Goal: Information Seeking & Learning: Learn about a topic

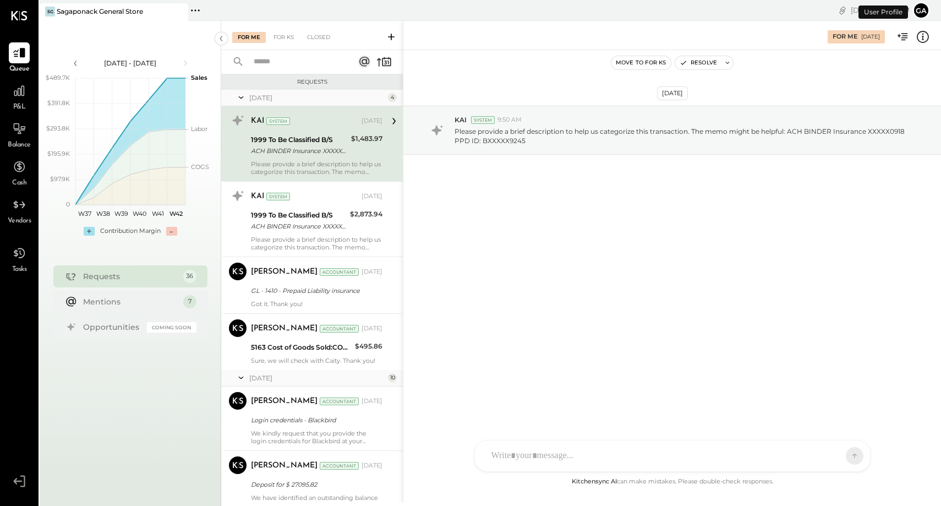
click at [21, 108] on span "P&L" at bounding box center [19, 107] width 13 height 10
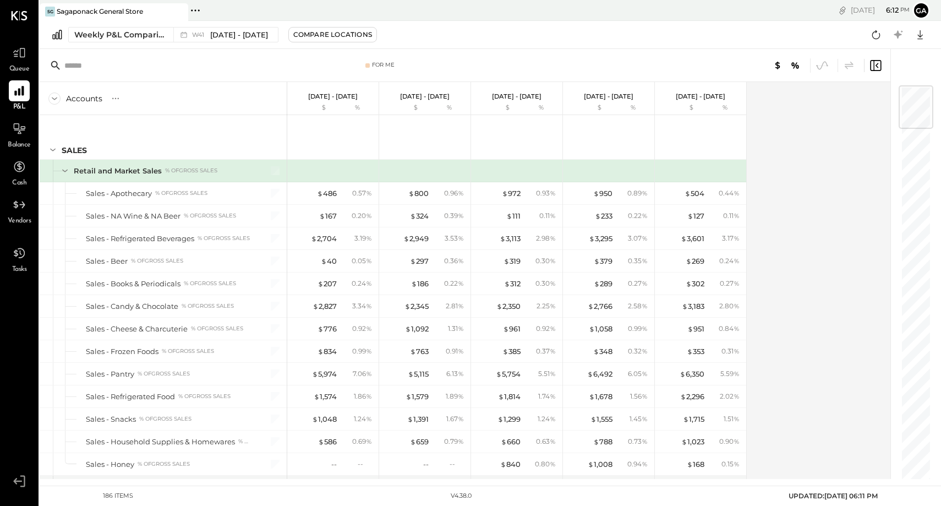
click at [69, 61] on input "text" at bounding box center [150, 66] width 173 height 20
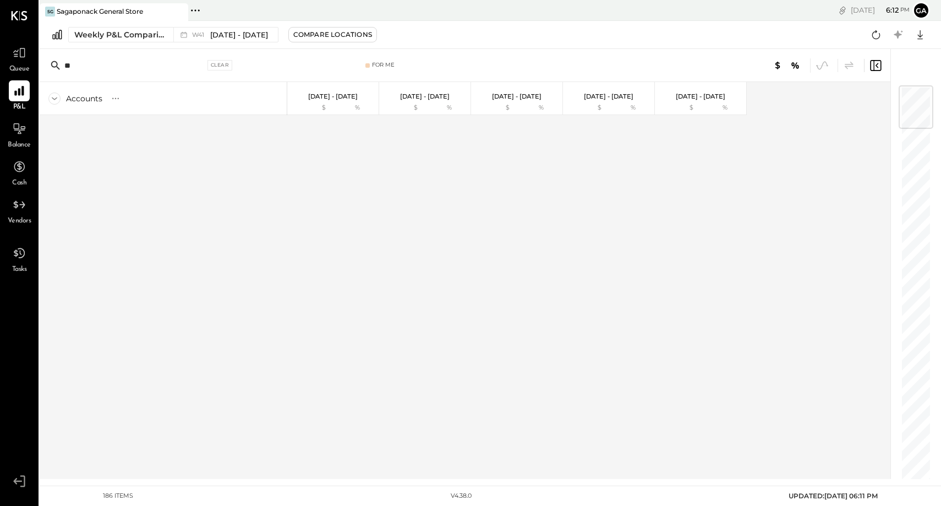
type input "*"
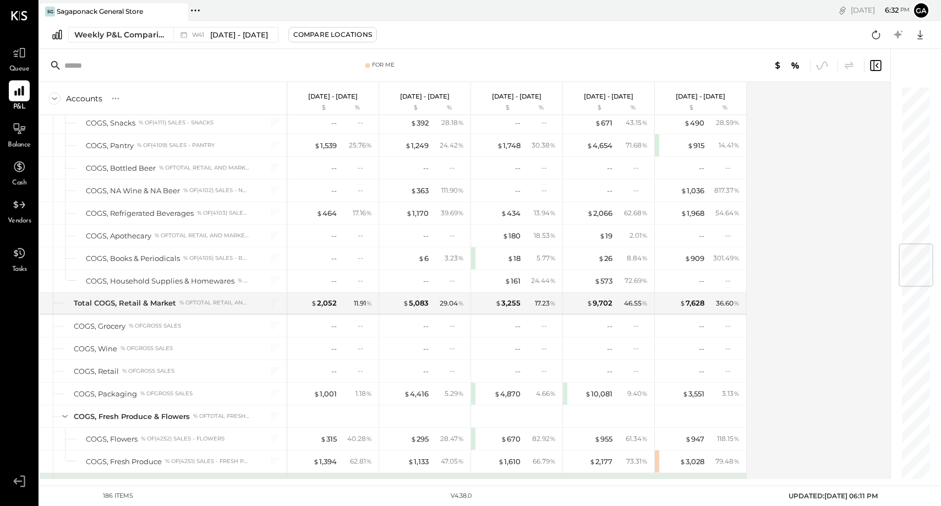
scroll to position [1327, 0]
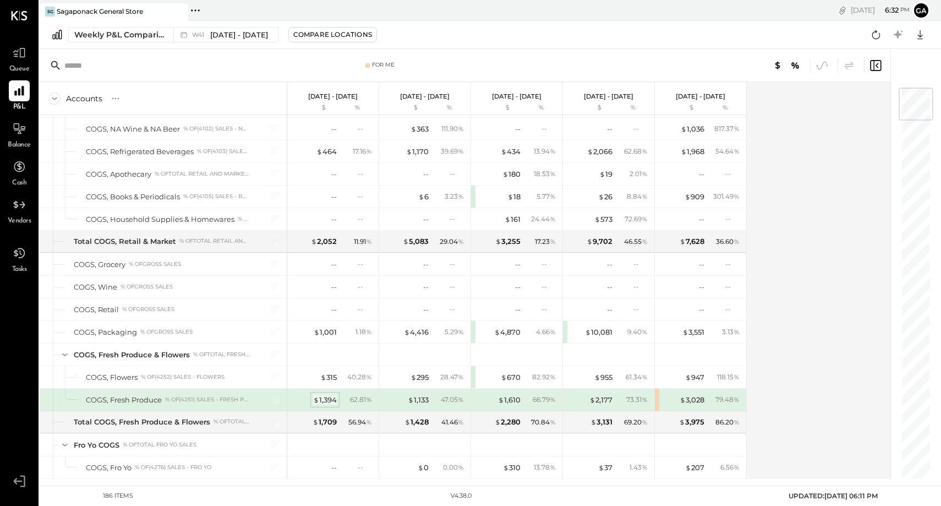
click at [329, 401] on div "$ 1,394" at bounding box center [325, 400] width 24 height 10
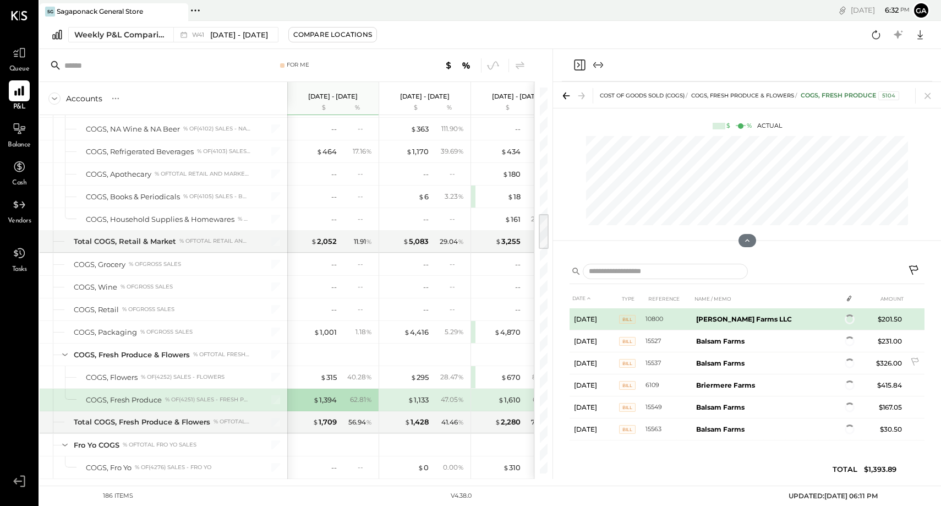
scroll to position [23, 0]
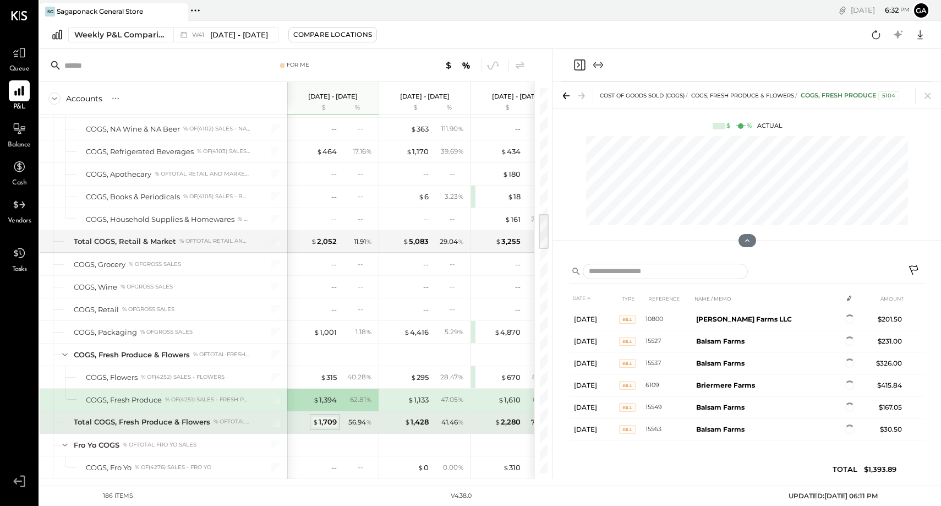
click at [325, 421] on div "$ 1,709" at bounding box center [325, 422] width 24 height 10
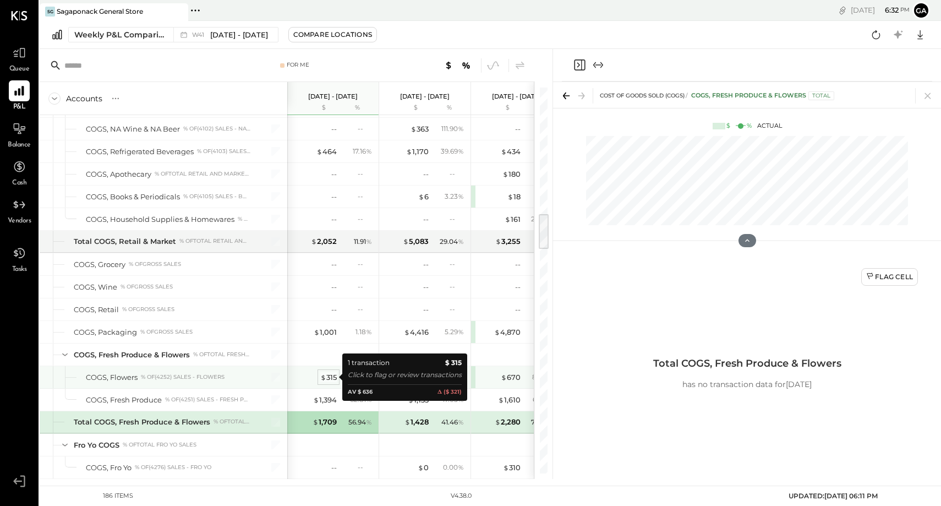
click at [328, 372] on div "$ 315" at bounding box center [328, 377] width 17 height 10
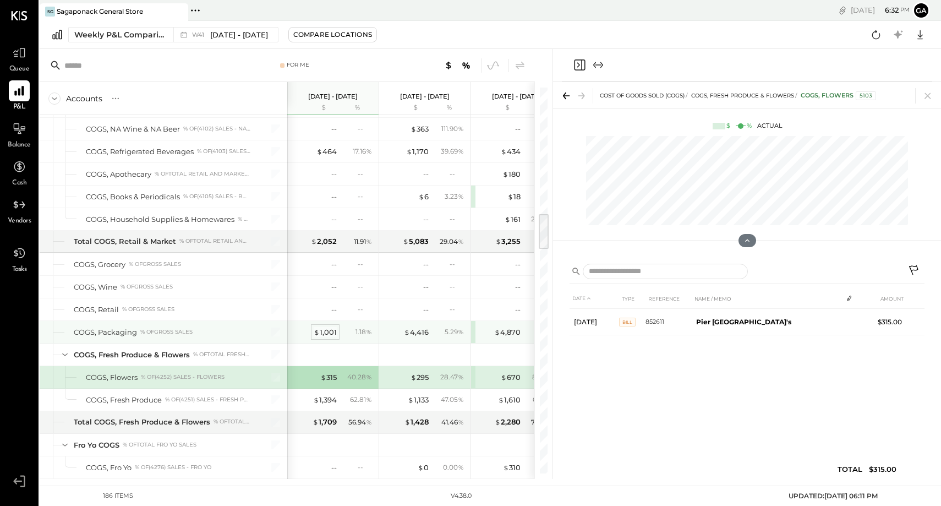
click at [325, 328] on div "$ 1,001" at bounding box center [325, 332] width 23 height 10
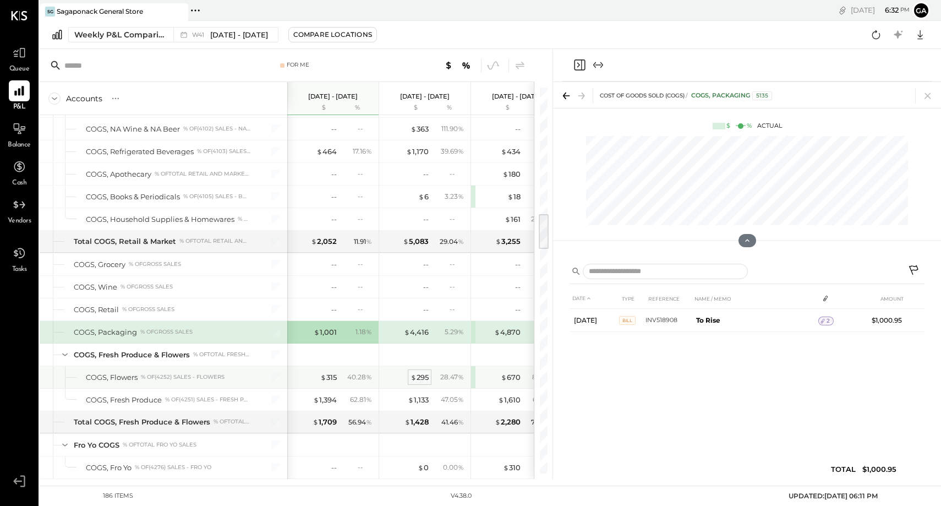
click at [420, 376] on div "$ 295" at bounding box center [419, 377] width 18 height 10
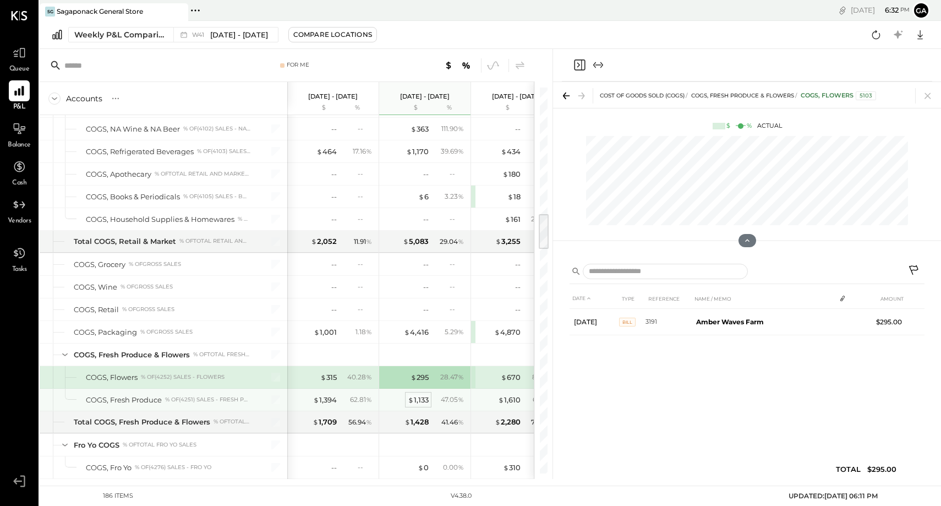
click at [420, 395] on div "$ 1,133" at bounding box center [418, 400] width 21 height 10
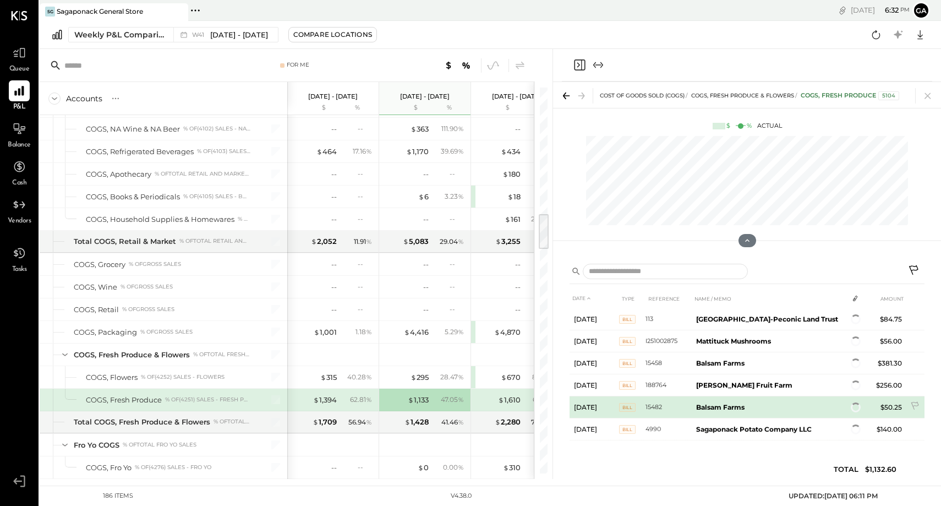
scroll to position [63, 0]
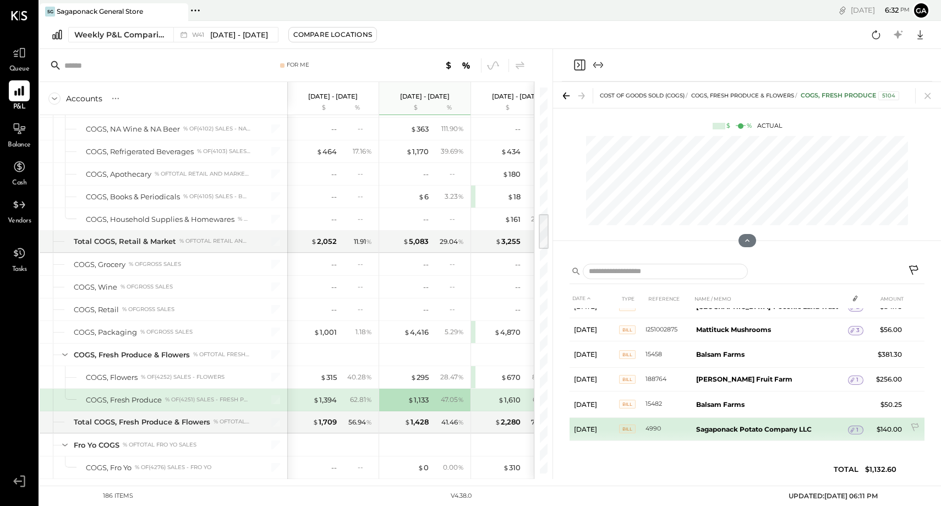
click at [740, 426] on b "Sagaponack Potato Company LLC" at bounding box center [754, 429] width 116 height 8
click at [856, 426] on span "1" at bounding box center [857, 430] width 2 height 8
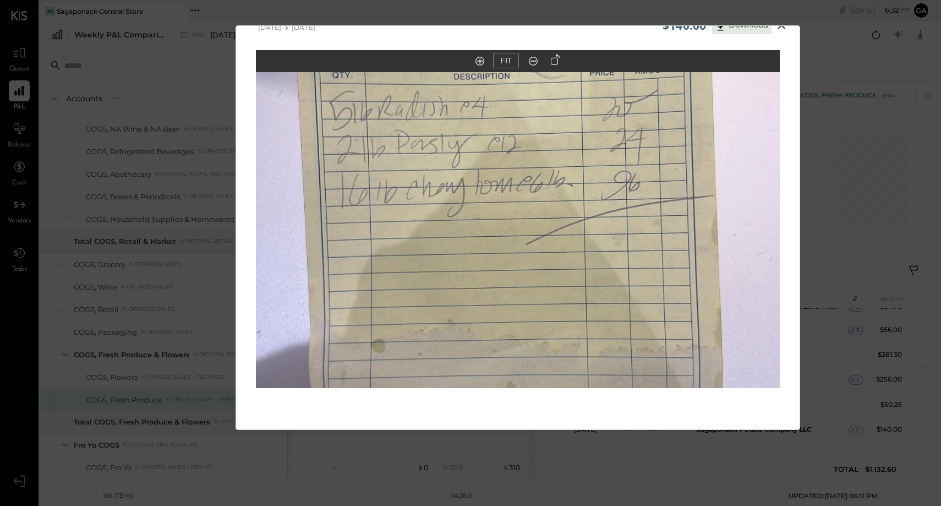
scroll to position [0, 0]
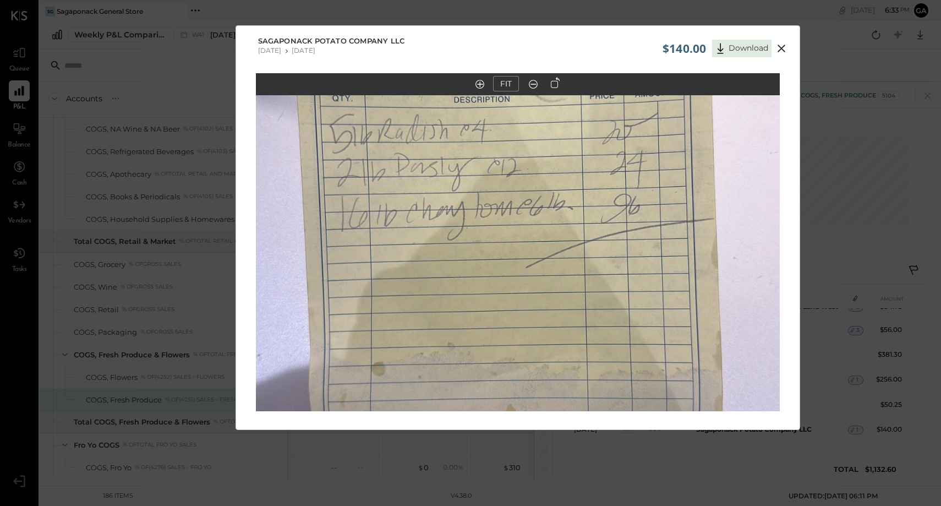
click at [785, 46] on icon at bounding box center [781, 48] width 13 height 13
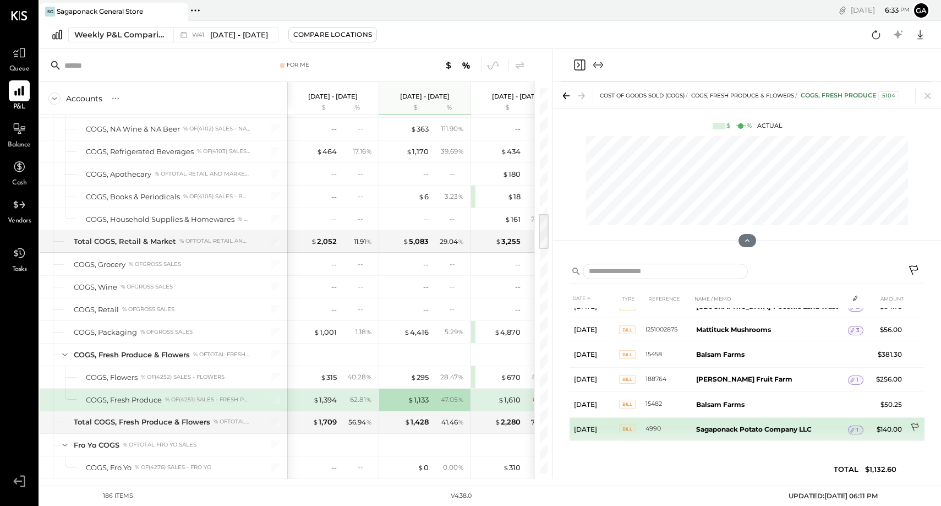
click at [910, 428] on icon at bounding box center [915, 428] width 11 height 11
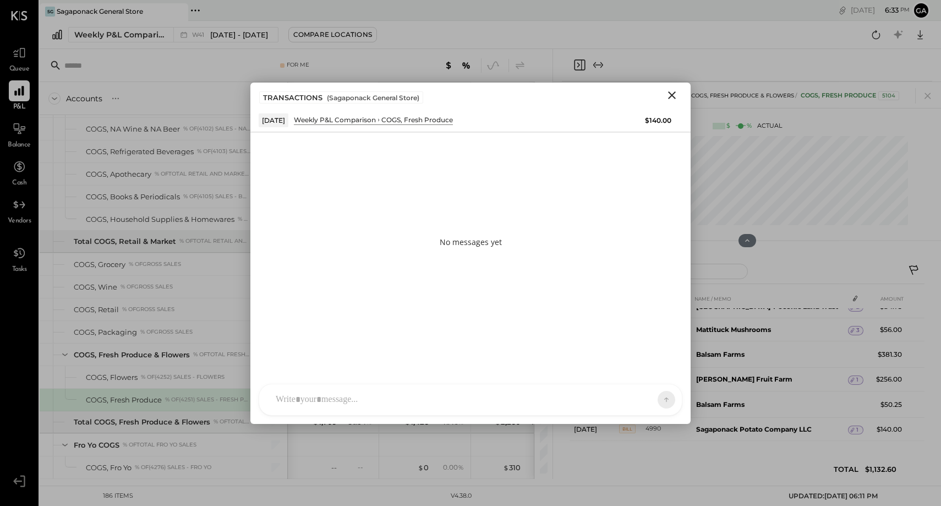
click at [397, 411] on div "SK [PERSON_NAME] D daniel G [DOMAIN_NAME] M [PERSON_NAME] JS [PERSON_NAME] T [P…" at bounding box center [471, 399] width 424 height 32
click at [639, 402] on button at bounding box center [645, 399] width 40 height 17
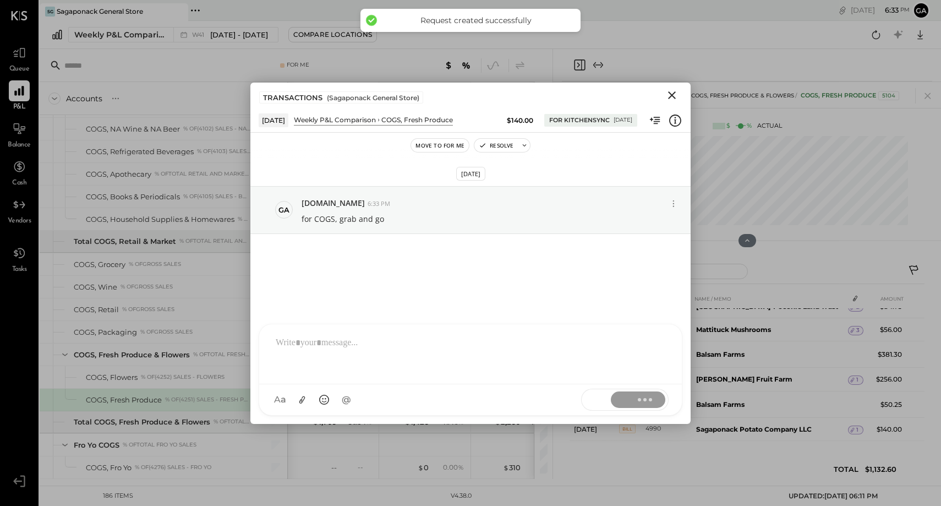
click at [675, 95] on icon "Close" at bounding box center [671, 95] width 13 height 13
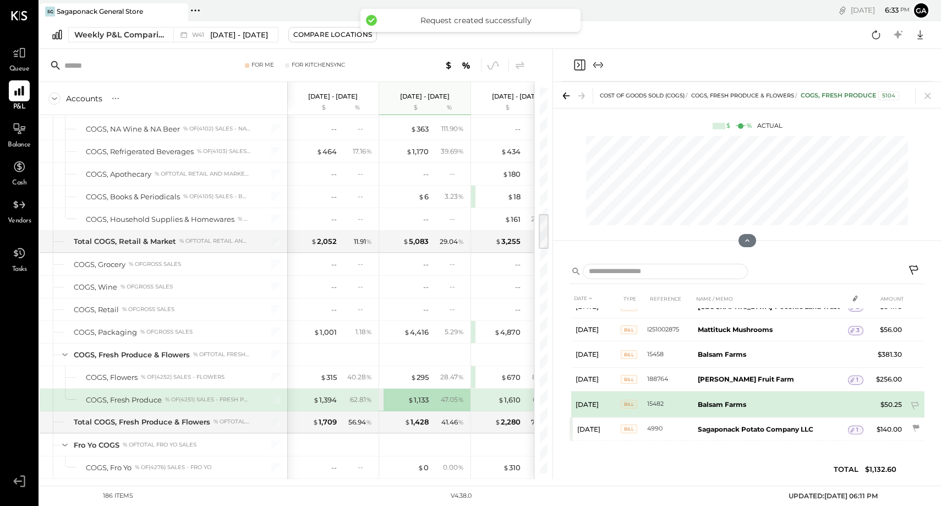
click at [712, 408] on td "Balsam Farms" at bounding box center [770, 404] width 155 height 26
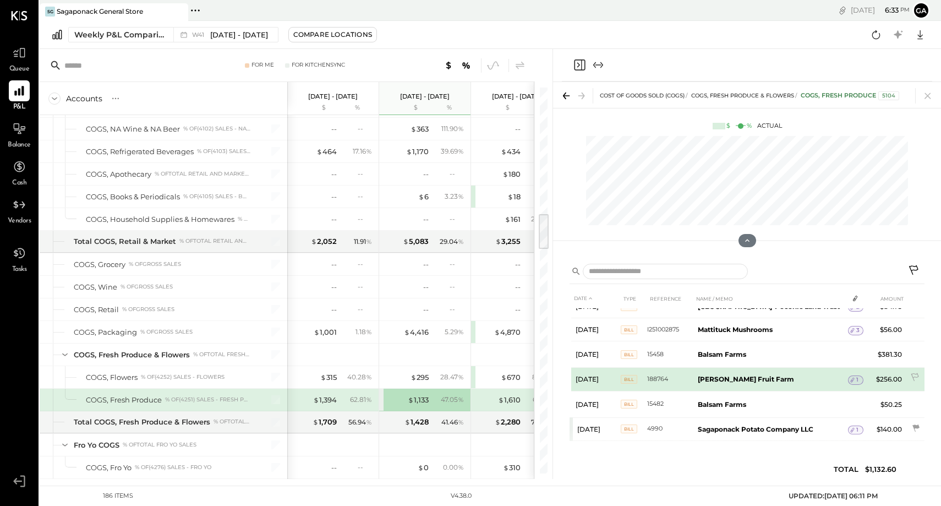
click at [856, 380] on div "1" at bounding box center [855, 379] width 15 height 9
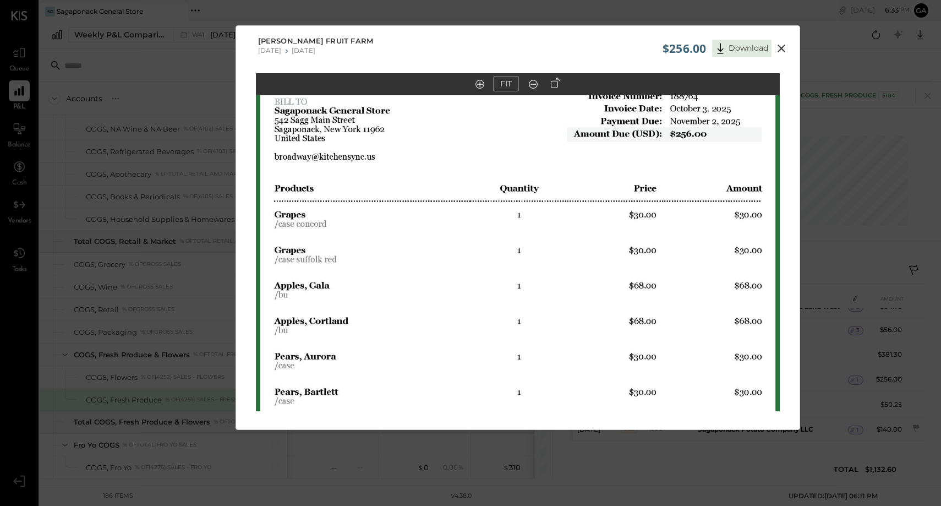
click at [783, 44] on icon at bounding box center [781, 48] width 13 height 13
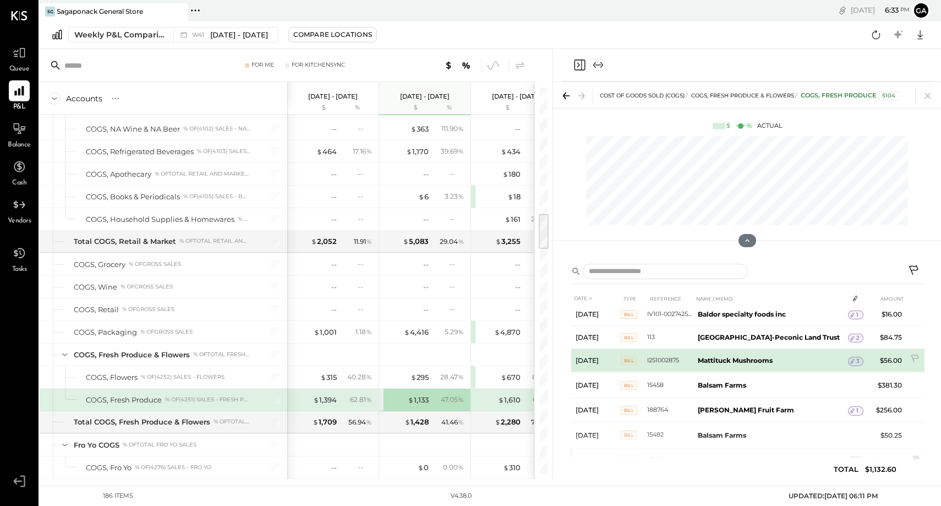
scroll to position [32, 0]
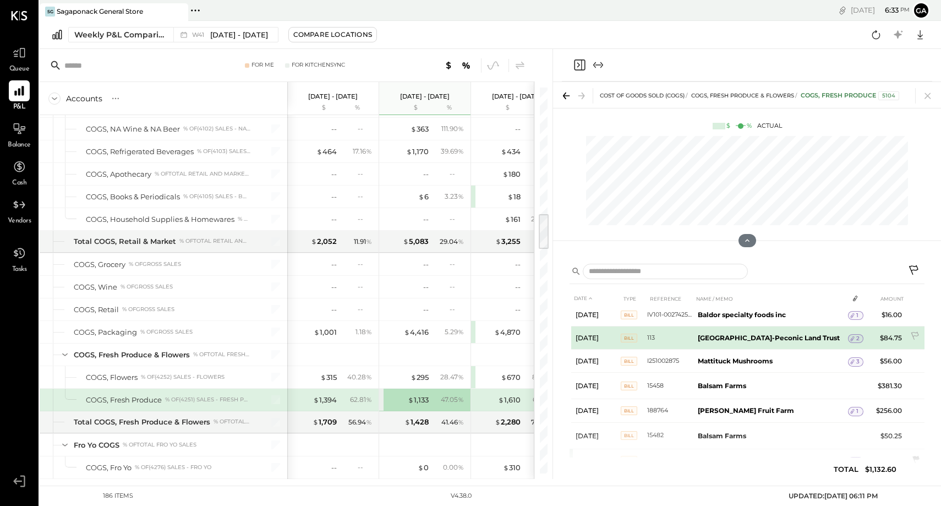
click at [853, 333] on td "2" at bounding box center [855, 338] width 15 height 21
click at [856, 338] on span "2" at bounding box center [857, 339] width 3 height 8
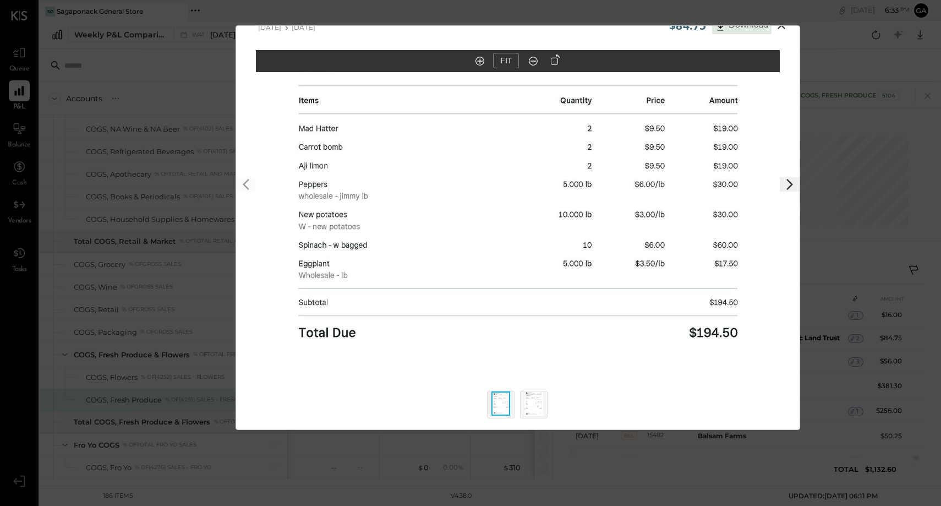
scroll to position [0, 0]
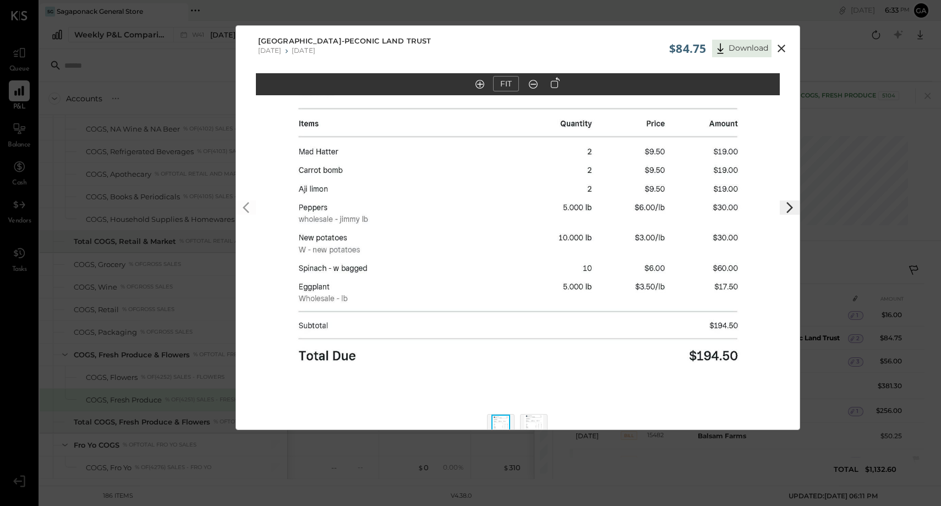
click at [779, 48] on icon at bounding box center [781, 48] width 13 height 13
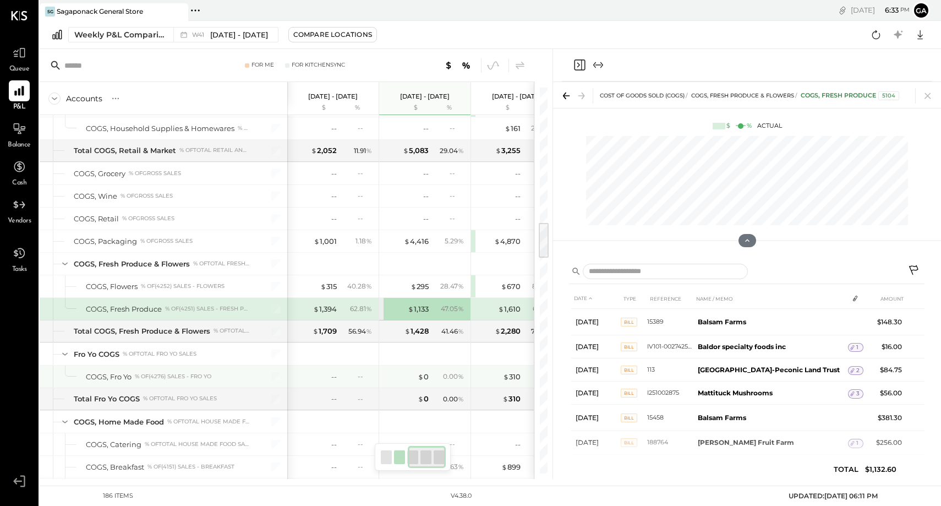
scroll to position [0, 195]
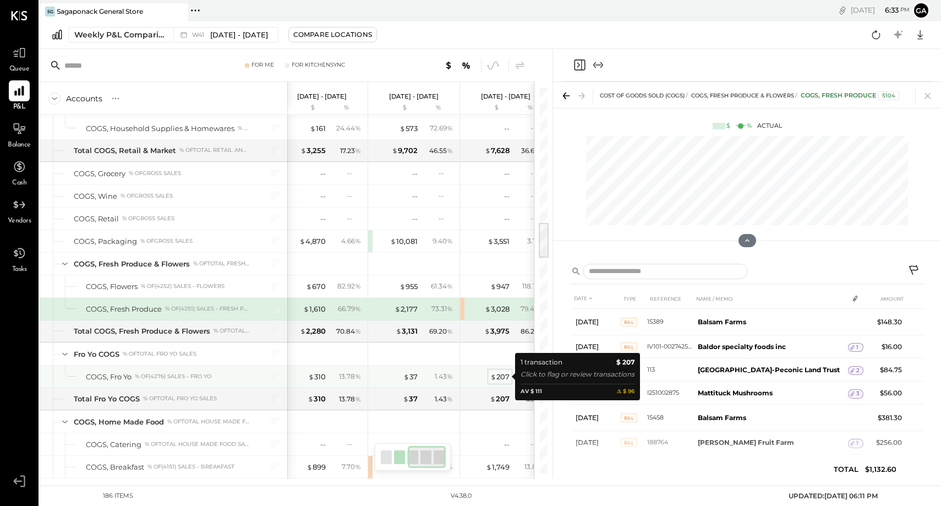
click at [504, 379] on div "$ 207" at bounding box center [499, 376] width 19 height 10
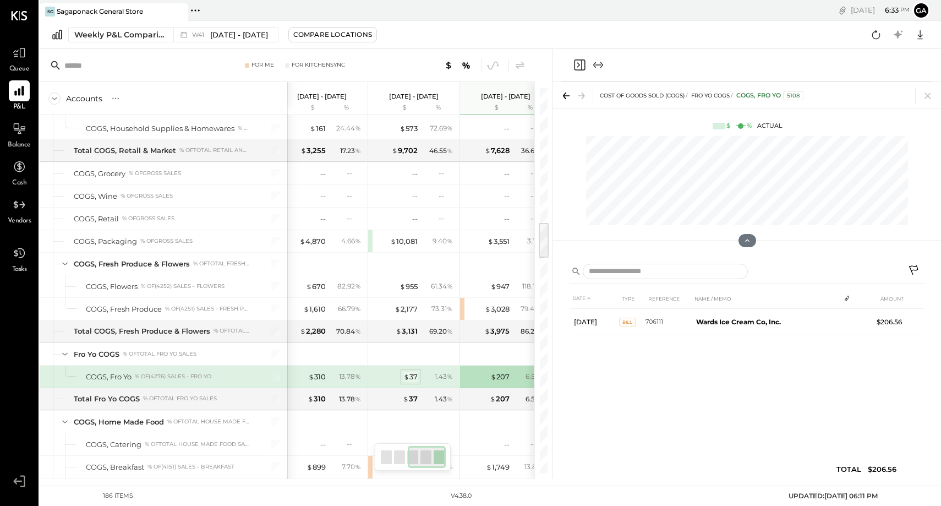
click at [406, 375] on span "$" at bounding box center [406, 376] width 6 height 9
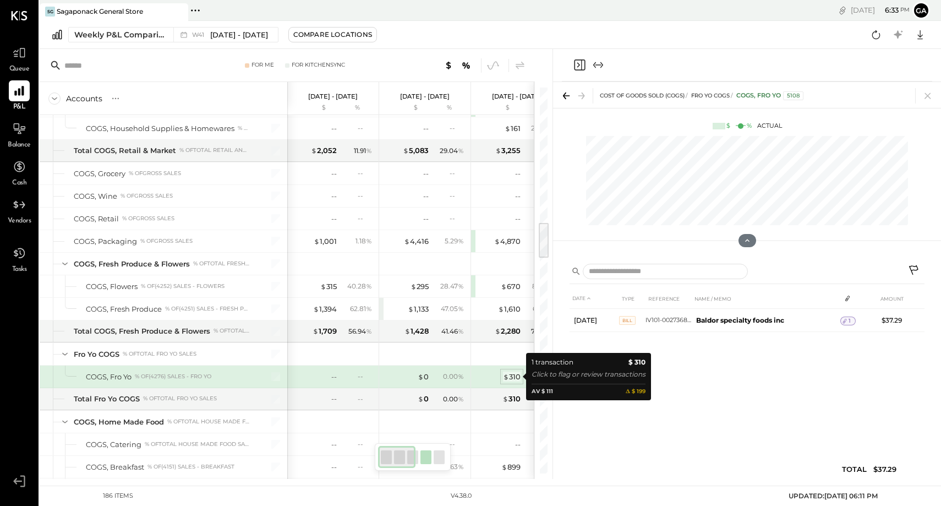
click at [509, 378] on div "$ 310" at bounding box center [512, 376] width 18 height 10
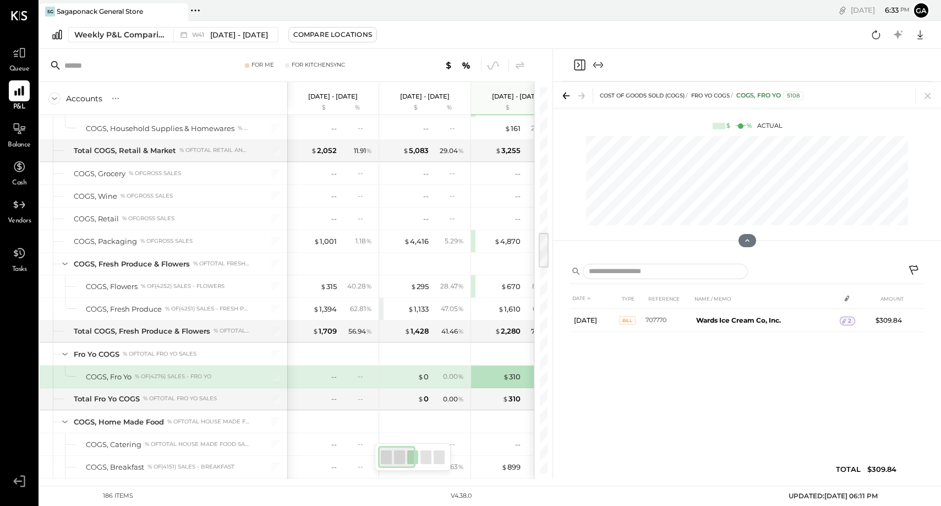
scroll to position [1519, 0]
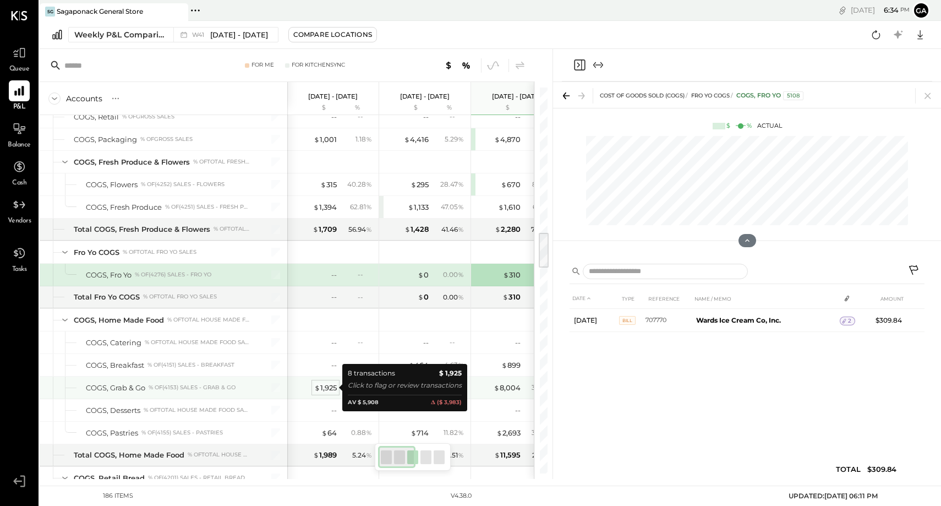
click at [323, 388] on div "$ 1,925" at bounding box center [325, 387] width 23 height 10
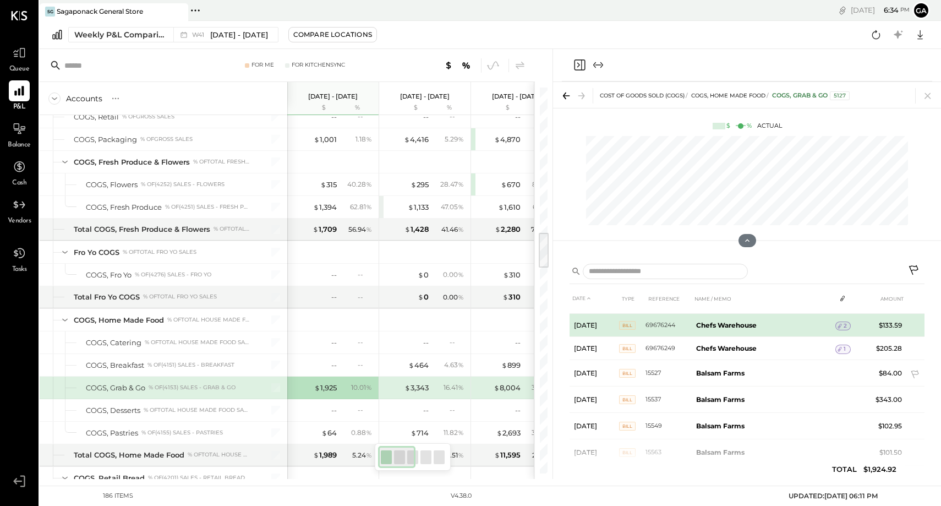
scroll to position [70, 0]
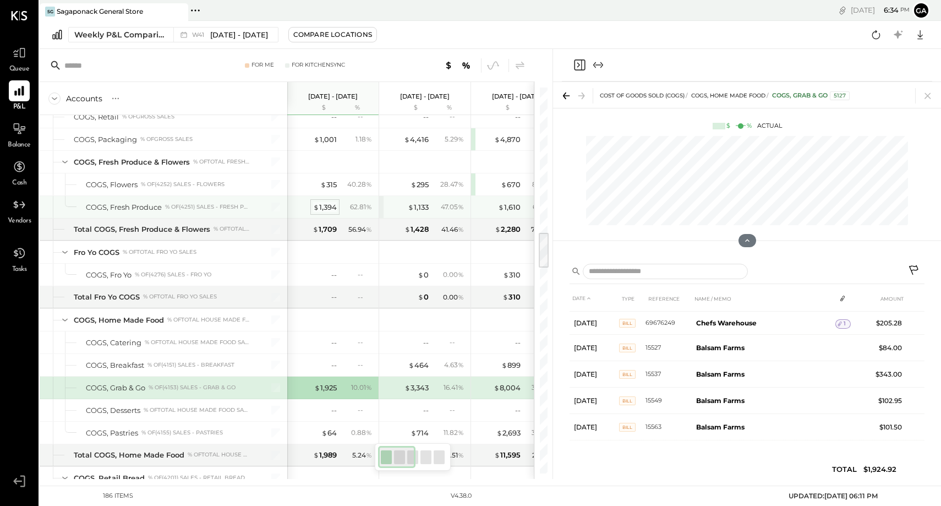
click at [329, 205] on div "$ 1,394" at bounding box center [325, 207] width 24 height 10
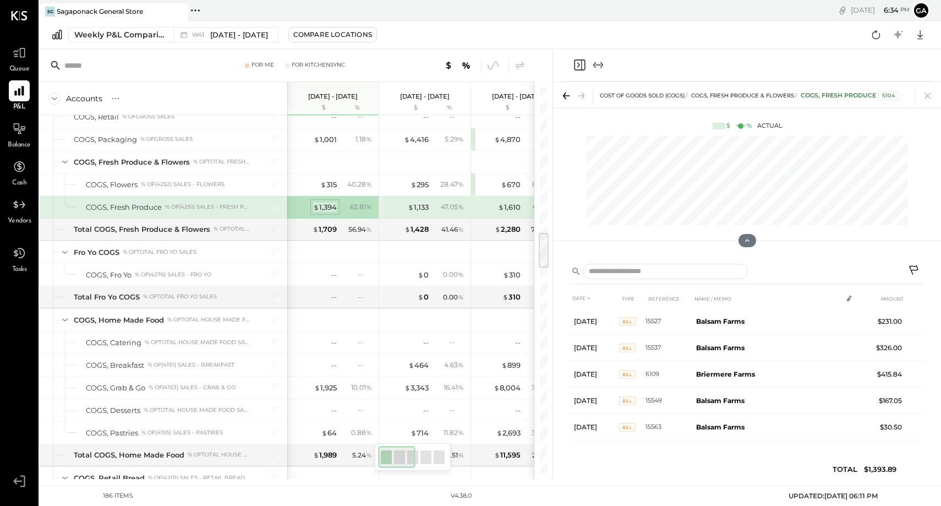
scroll to position [53, 0]
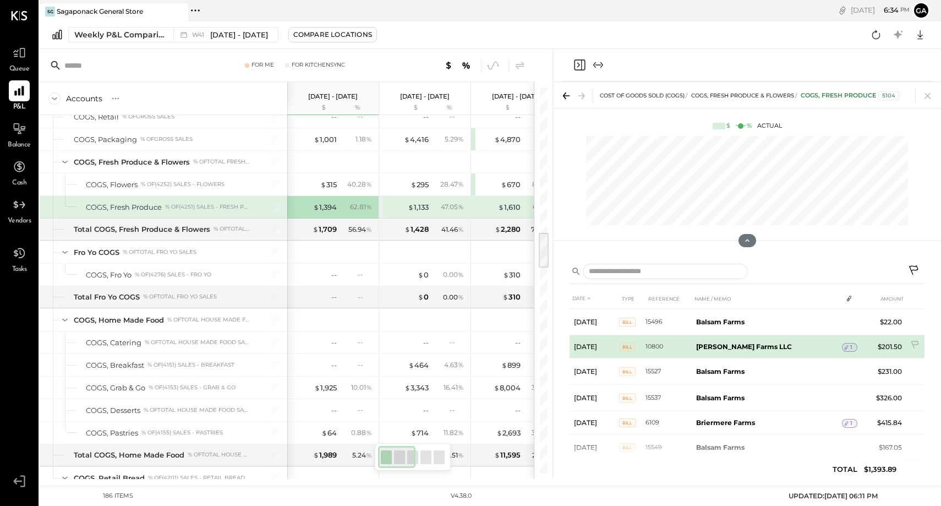
click at [850, 347] on span "1" at bounding box center [851, 347] width 2 height 8
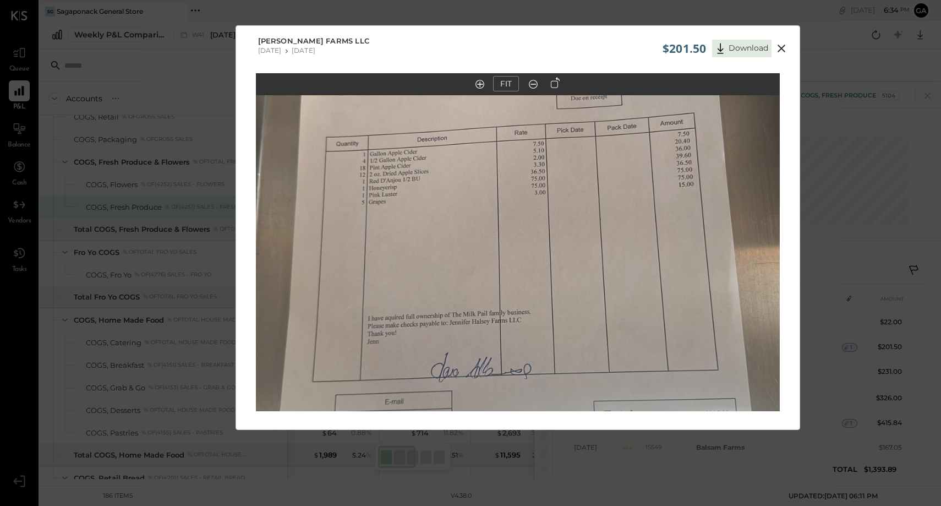
click at [779, 47] on icon at bounding box center [781, 49] width 8 height 8
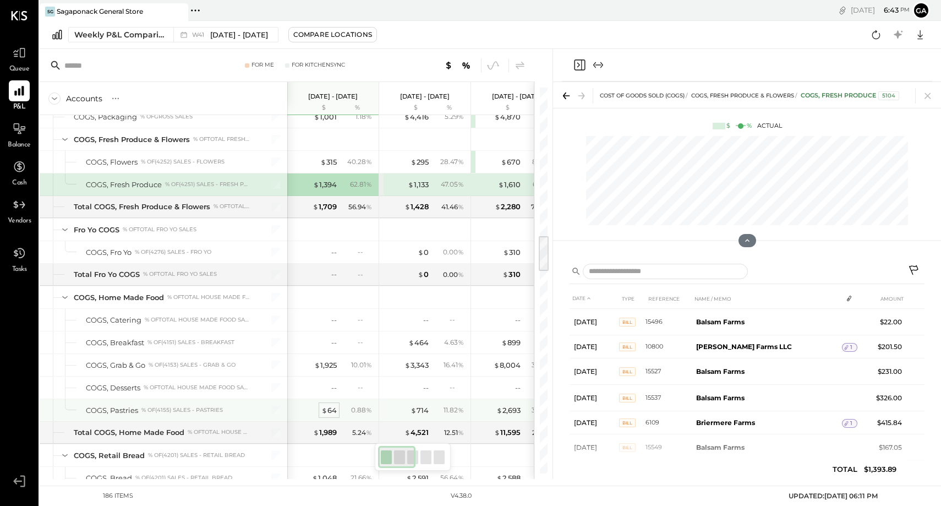
scroll to position [1553, 0]
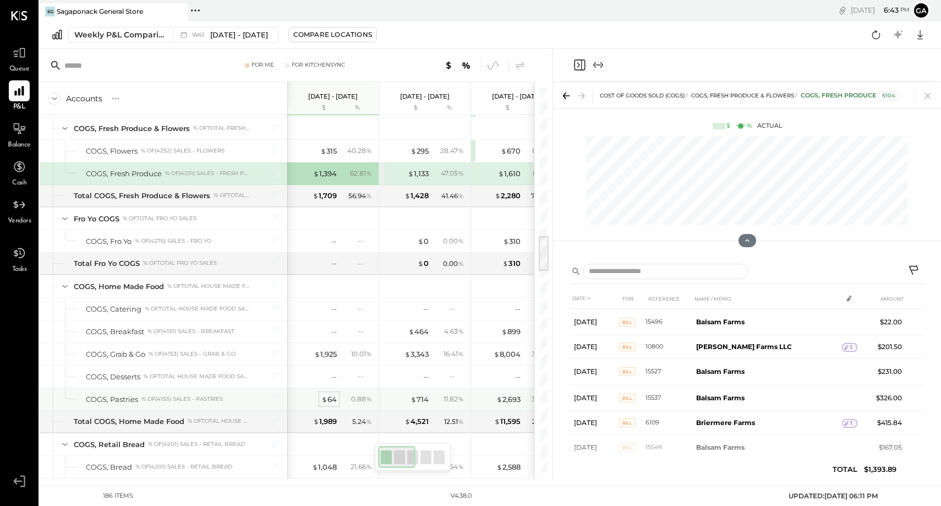
click at [329, 396] on div "$ 64" at bounding box center [328, 399] width 15 height 10
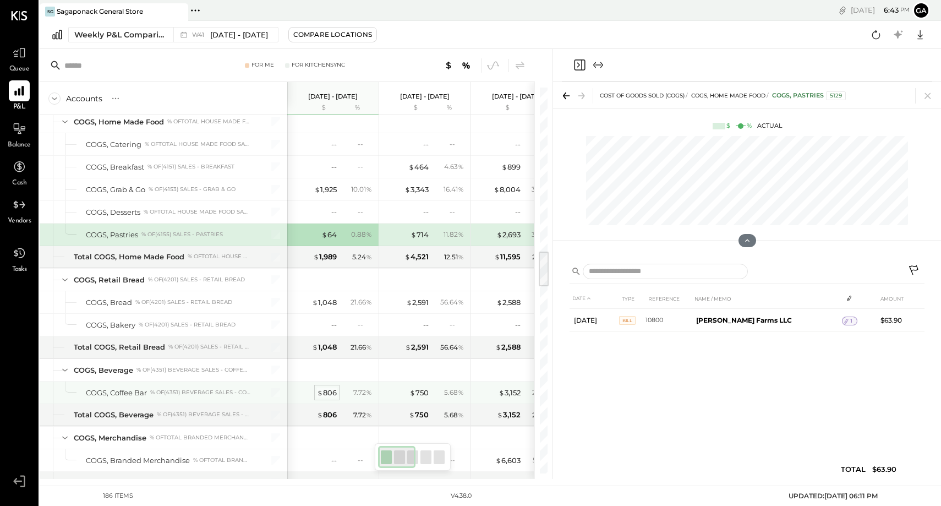
click at [331, 395] on div "$ 806" at bounding box center [327, 392] width 20 height 10
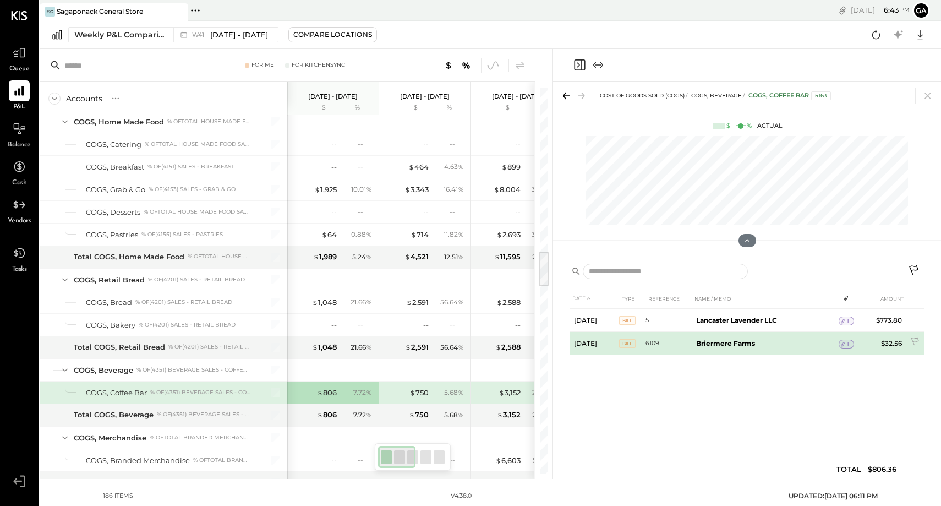
click at [848, 343] on span "1" at bounding box center [848, 344] width 2 height 8
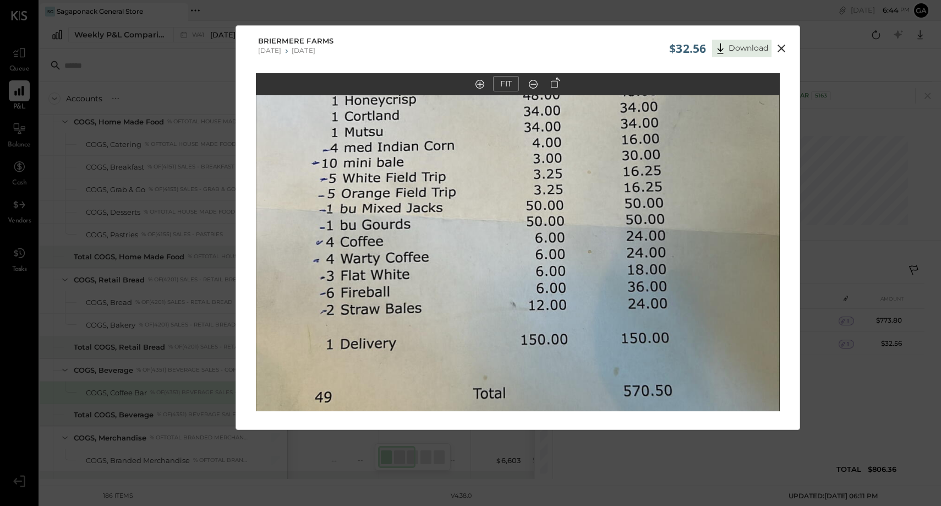
click at [780, 48] on icon at bounding box center [781, 49] width 8 height 8
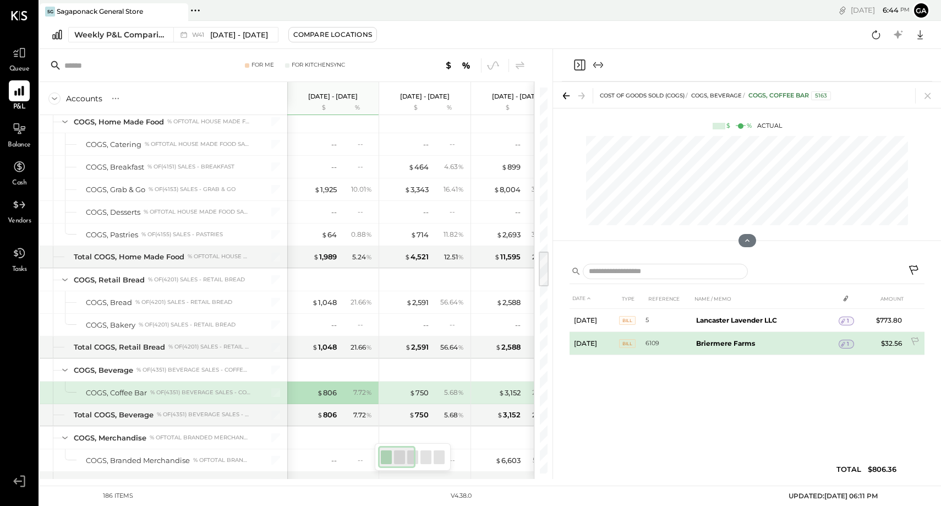
click at [851, 343] on div "1" at bounding box center [846, 343] width 15 height 9
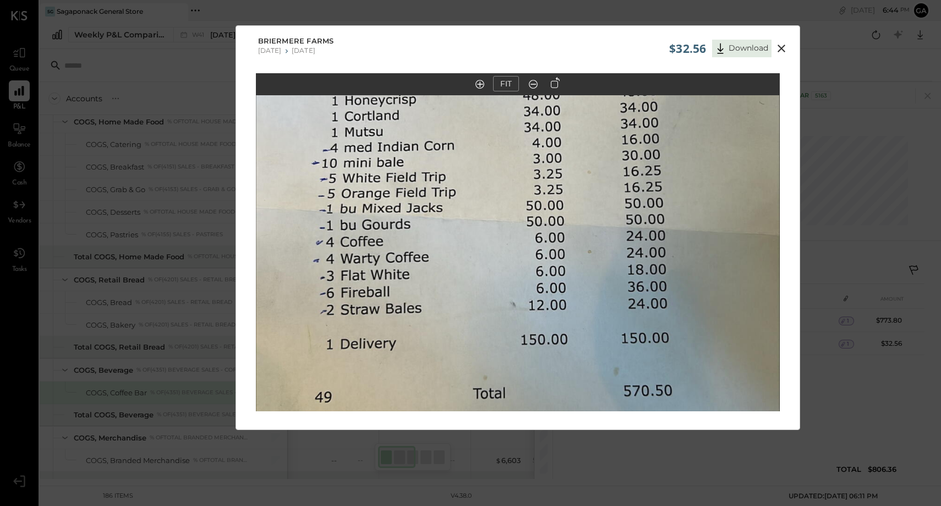
click at [779, 43] on icon at bounding box center [781, 48] width 13 height 13
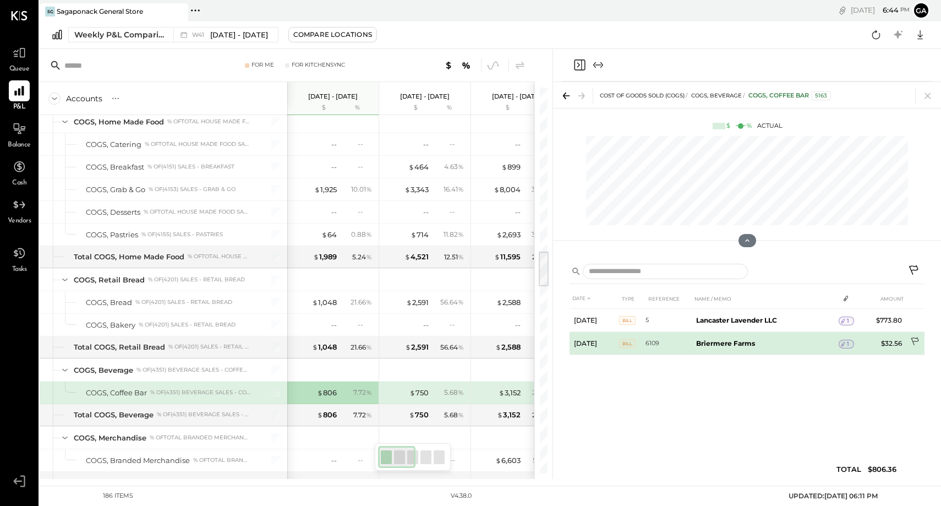
click at [917, 339] on icon at bounding box center [915, 342] width 11 height 11
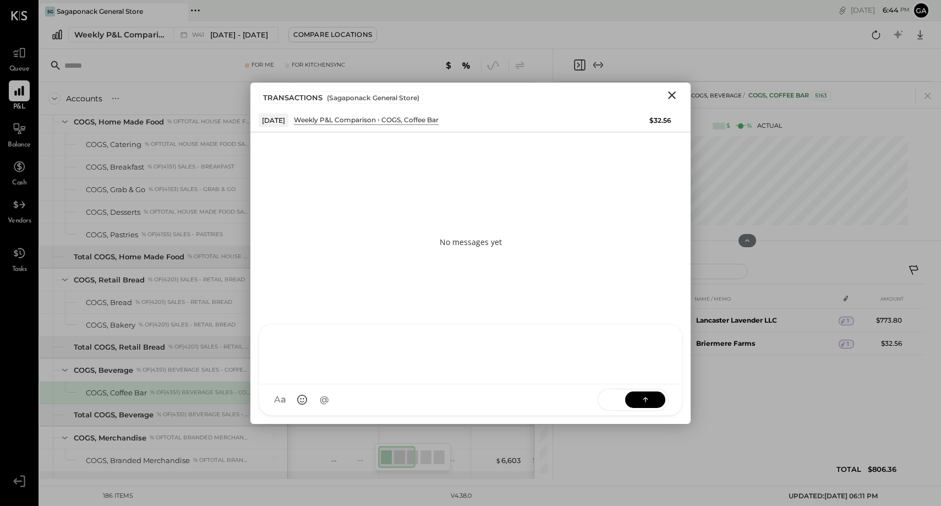
click at [408, 384] on div at bounding box center [470, 354] width 423 height 60
click at [644, 400] on icon at bounding box center [645, 398] width 11 height 11
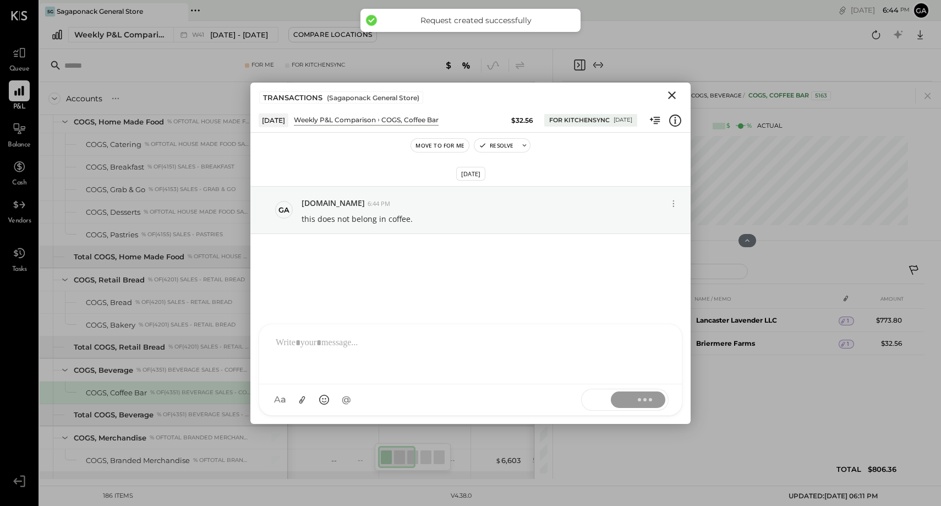
click at [671, 96] on icon "Close" at bounding box center [671, 95] width 13 height 13
